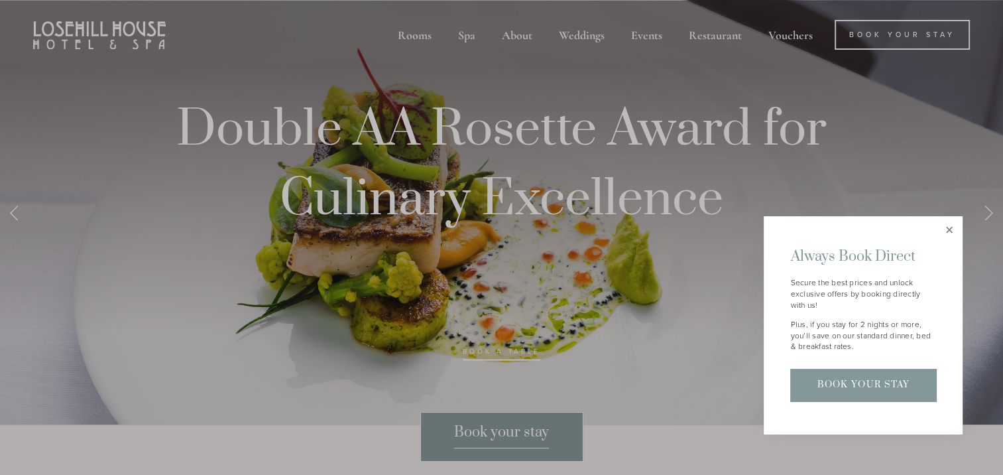
click at [948, 227] on link "Close" at bounding box center [949, 229] width 23 height 23
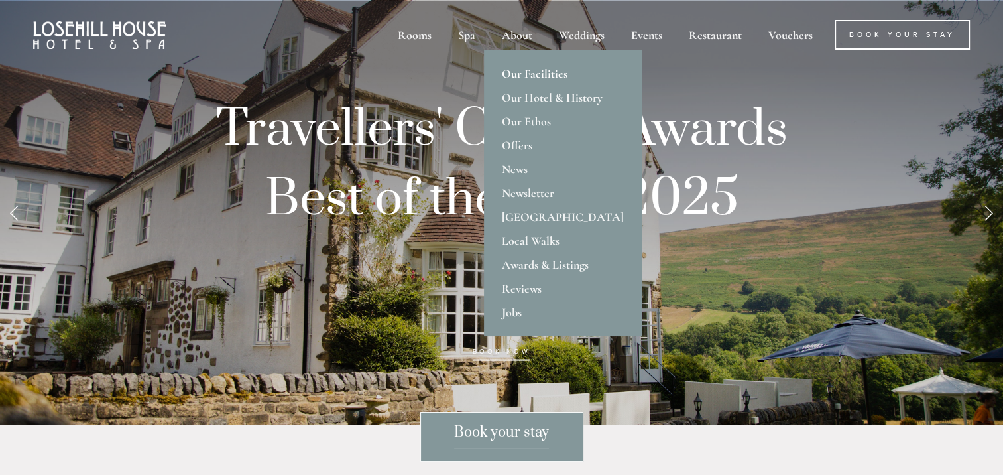
click at [529, 74] on link "Our Facilities" at bounding box center [563, 74] width 158 height 24
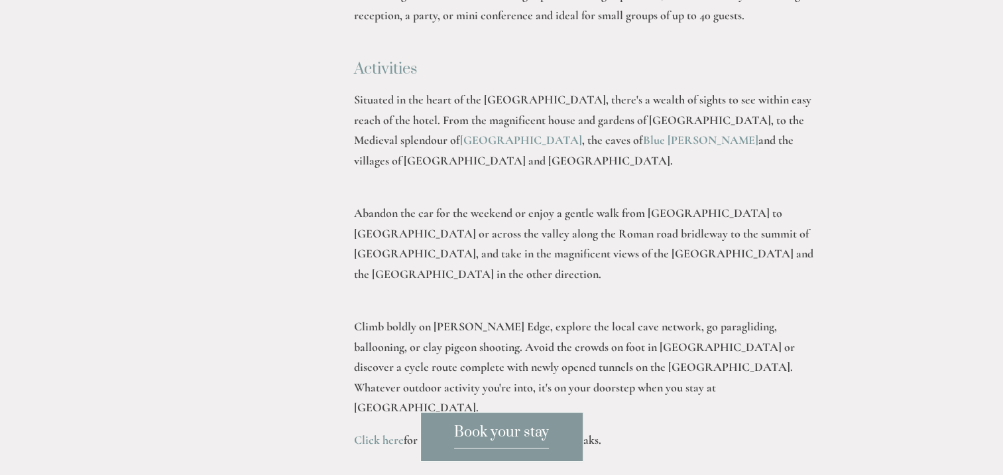
scroll to position [2873, 0]
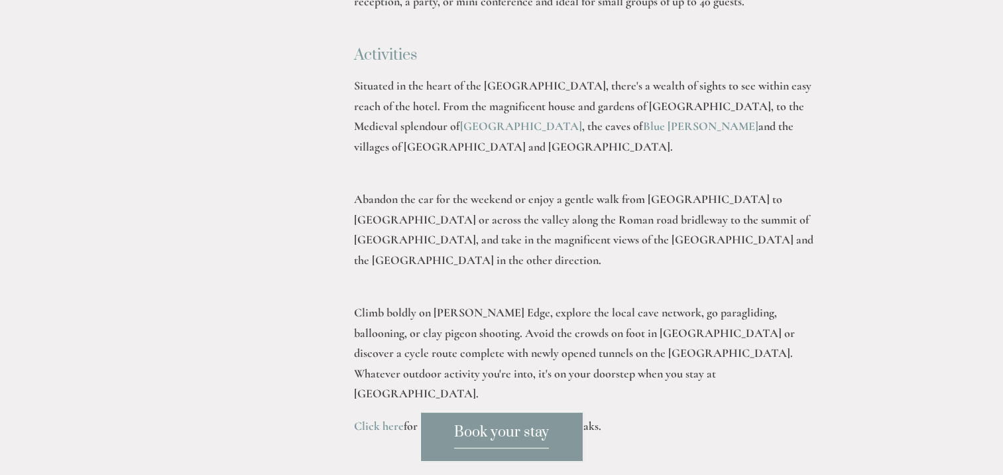
click at [371, 418] on link "Click here" at bounding box center [379, 425] width 50 height 15
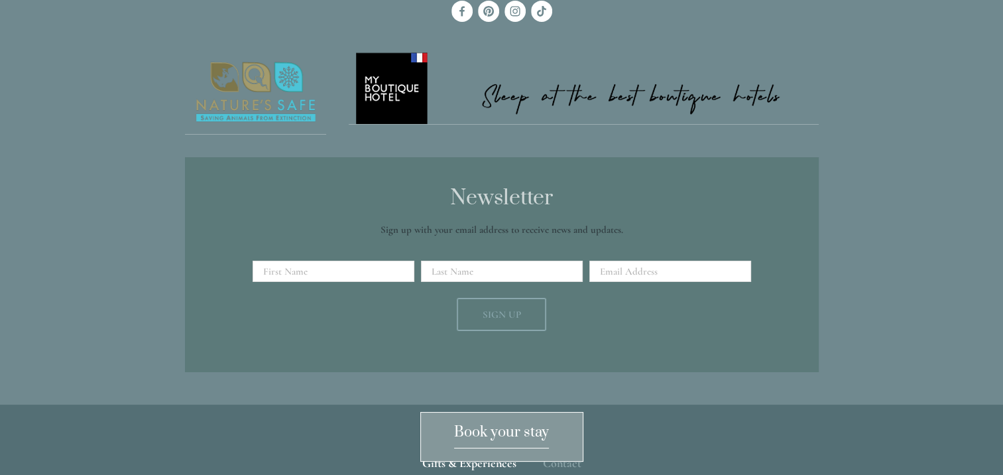
scroll to position [4748, 0]
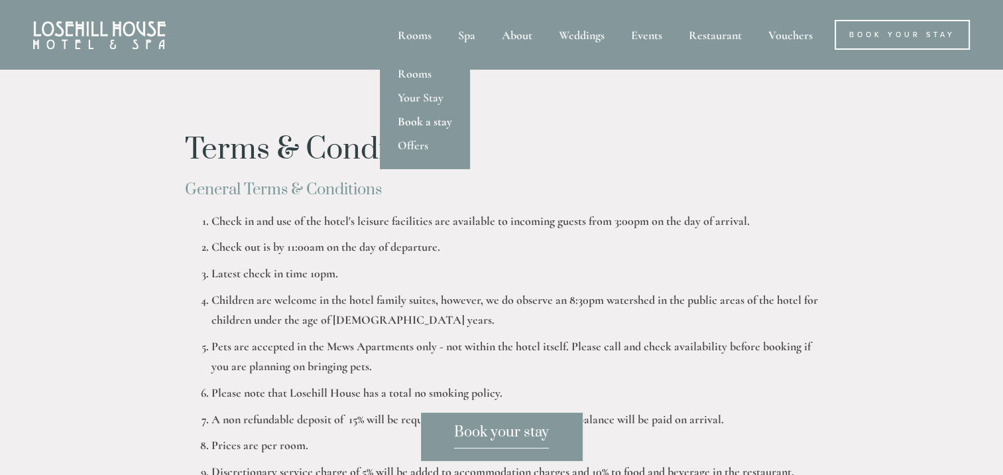
click at [411, 119] on link "Book a stay" at bounding box center [425, 121] width 90 height 24
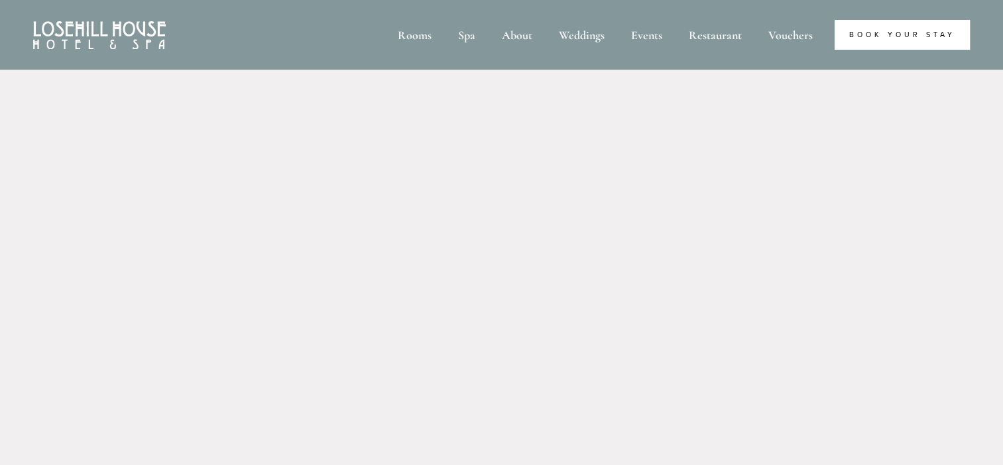
click at [880, 31] on link "Book Your Stay" at bounding box center [902, 35] width 135 height 30
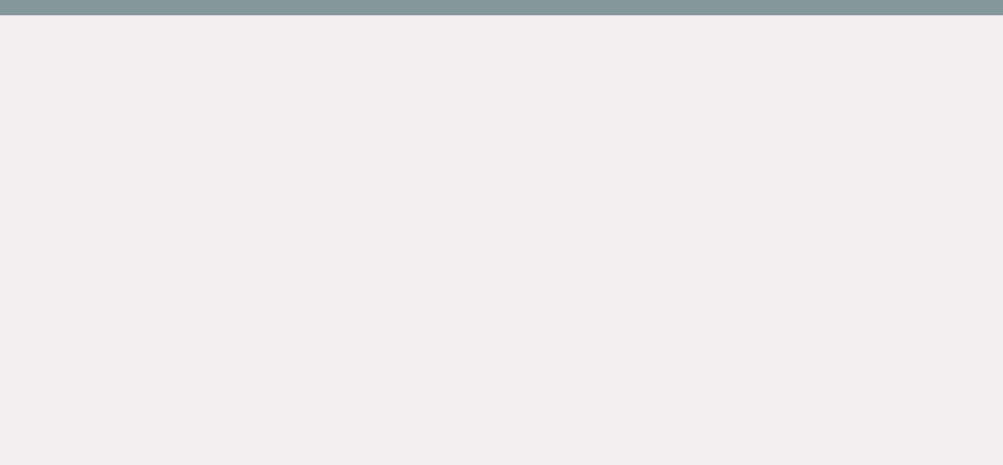
scroll to position [70, 0]
